Goal: Check status: Check status

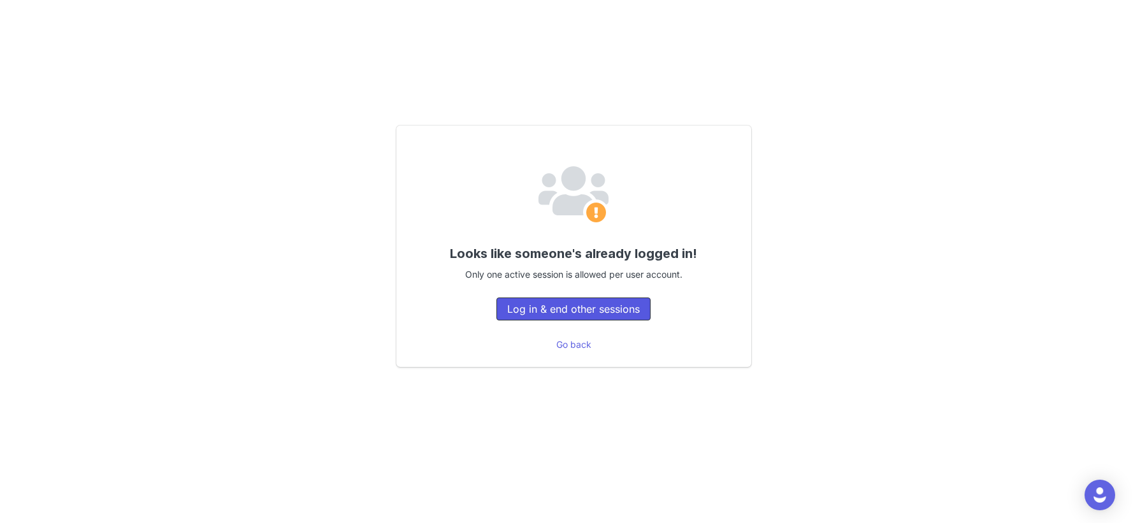
click at [633, 308] on button "Log in & end other sessions" at bounding box center [573, 309] width 154 height 23
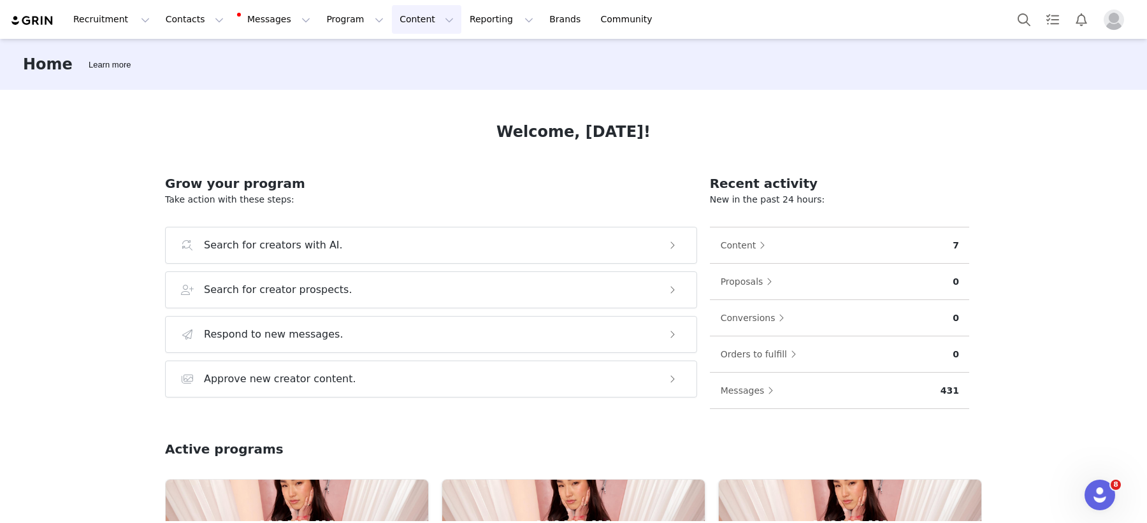
click at [398, 23] on button "Content Content" at bounding box center [426, 19] width 69 height 29
click at [734, 115] on div "Welcome, MONDAY! Grow your program Take action with these steps: Search for cre…" at bounding box center [573, 305] width 878 height 431
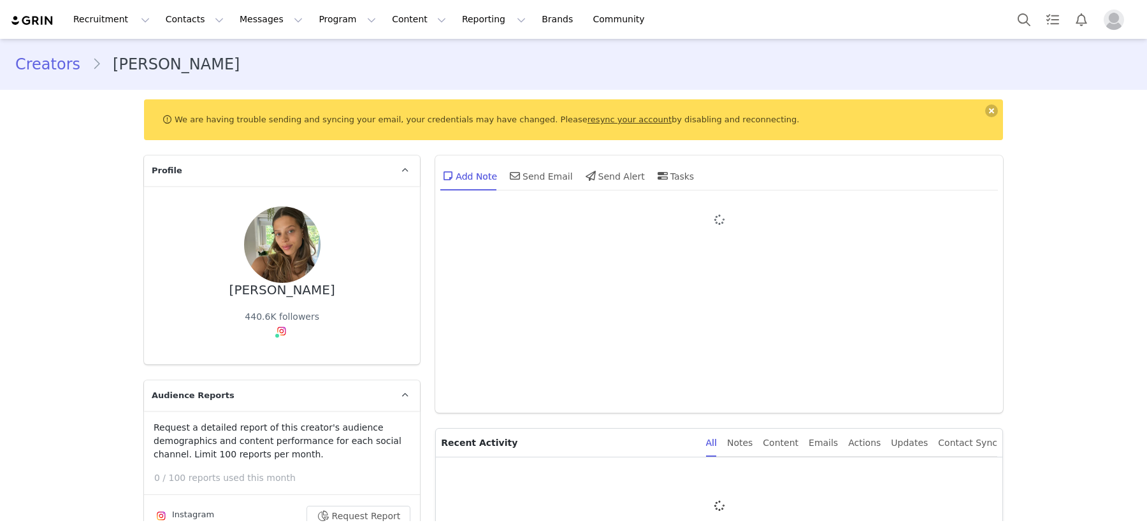
type input "+1 ([GEOGRAPHIC_DATA])"
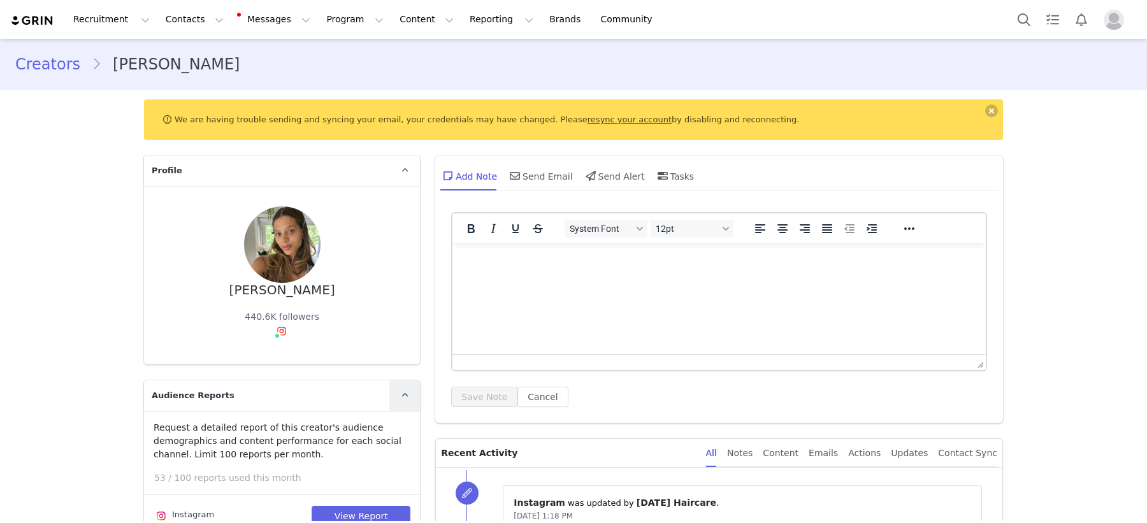
scroll to position [34, 0]
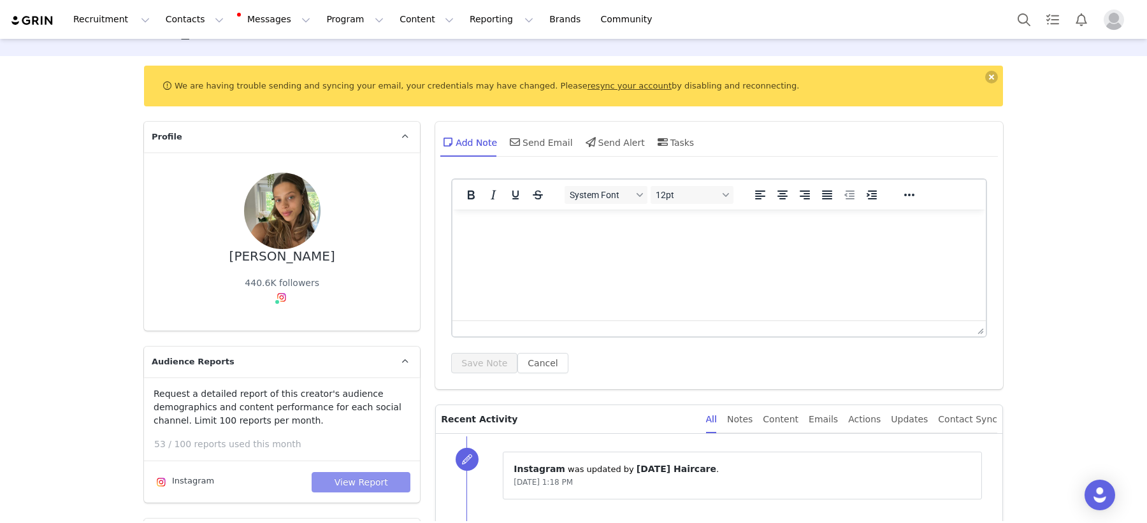
click at [373, 484] on button "View Report" at bounding box center [361, 482] width 99 height 20
